Goal: Transaction & Acquisition: Purchase product/service

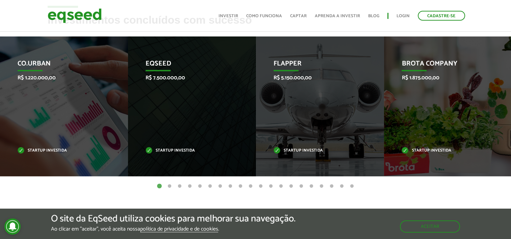
scroll to position [270, 0]
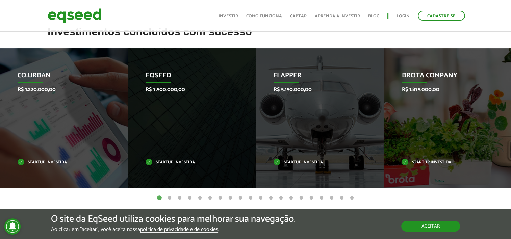
click at [416, 221] on button "Aceitar" at bounding box center [430, 226] width 59 height 11
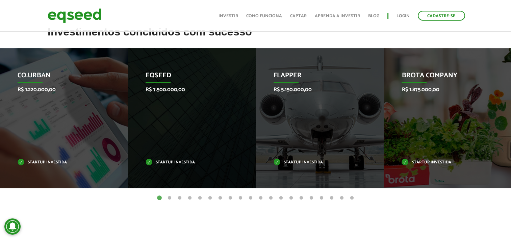
click at [170, 197] on button "2" at bounding box center [169, 198] width 7 height 7
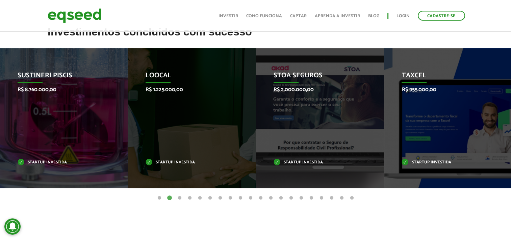
click at [159, 199] on button "1" at bounding box center [159, 198] width 7 height 7
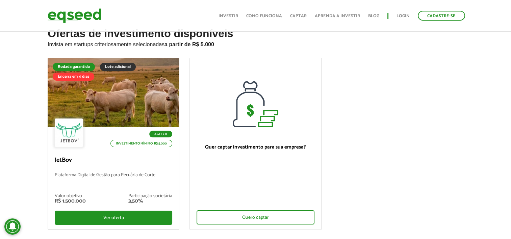
scroll to position [34, 0]
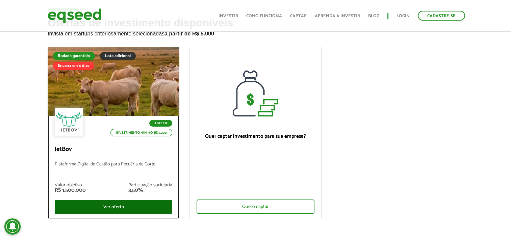
click at [146, 207] on div "Ver oferta" at bounding box center [114, 207] width 118 height 14
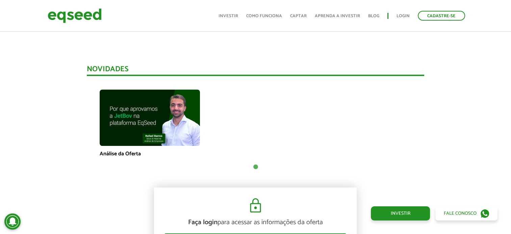
scroll to position [473, 0]
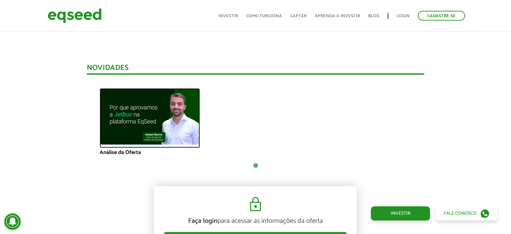
click at [122, 119] on img at bounding box center [150, 116] width 100 height 56
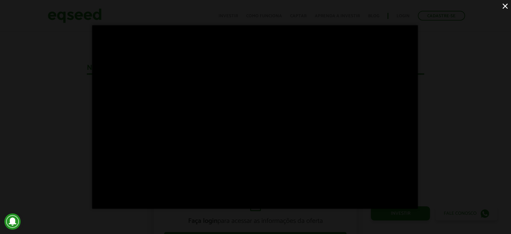
click at [505, 4] on button "×" at bounding box center [505, 6] width 12 height 12
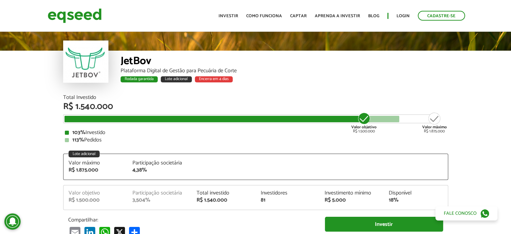
scroll to position [0, 0]
